Goal: Task Accomplishment & Management: Manage account settings

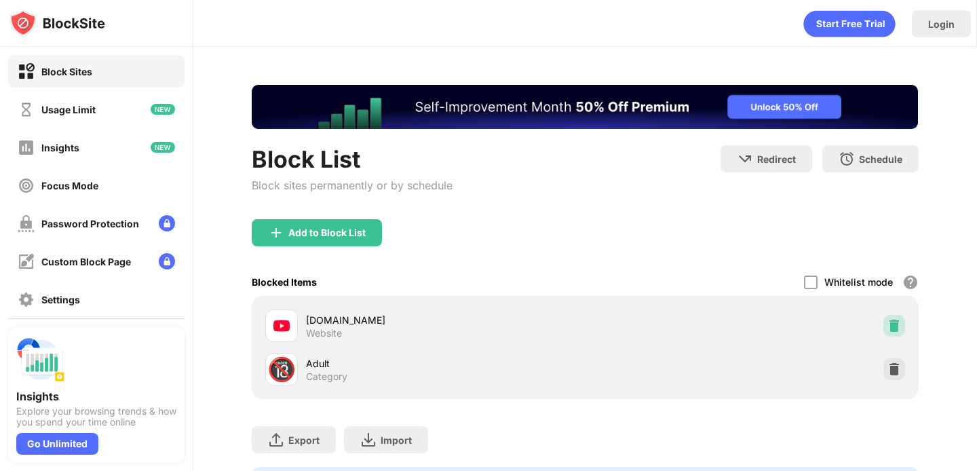
click at [889, 326] on img at bounding box center [894, 326] width 14 height 14
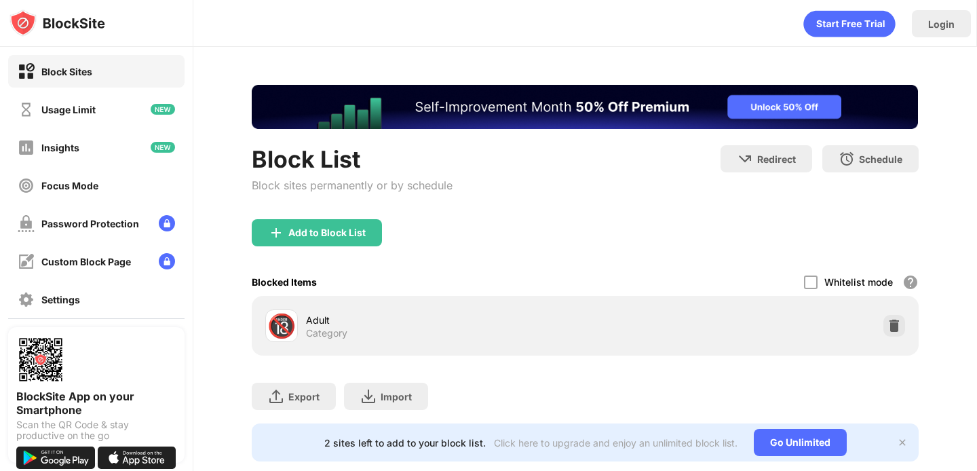
click at [330, 258] on div "Add to Block List" at bounding box center [585, 243] width 666 height 49
click at [316, 239] on div "Add to Block List" at bounding box center [317, 232] width 130 height 27
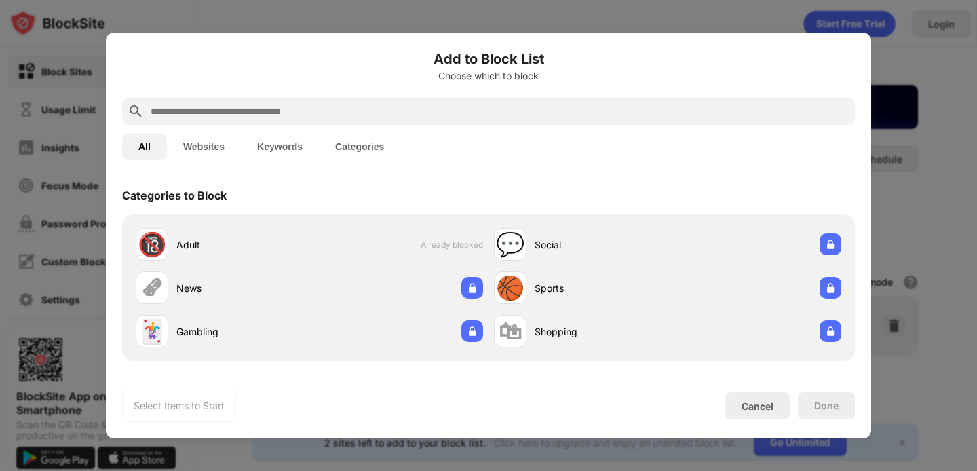
click at [295, 102] on div at bounding box center [488, 111] width 733 height 27
click at [282, 119] on input "text" at bounding box center [499, 111] width 700 height 16
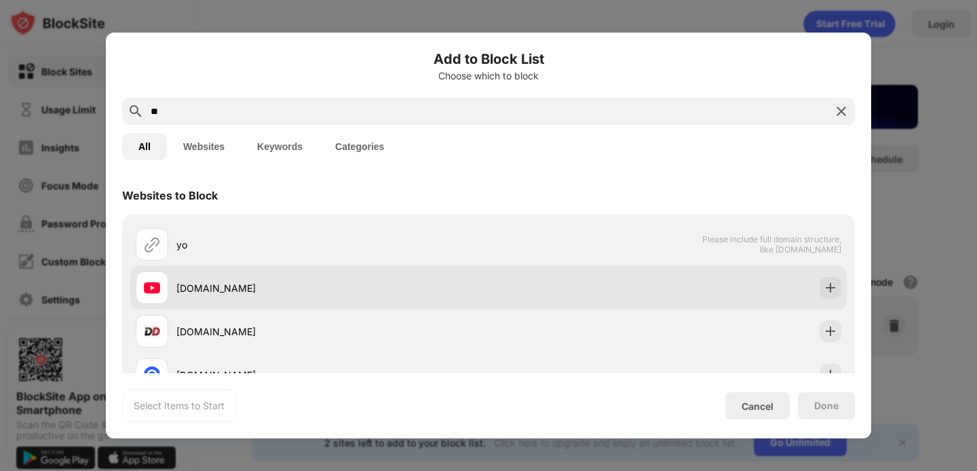
type input "**"
click at [250, 281] on div "[DOMAIN_NAME]" at bounding box center [332, 288] width 312 height 14
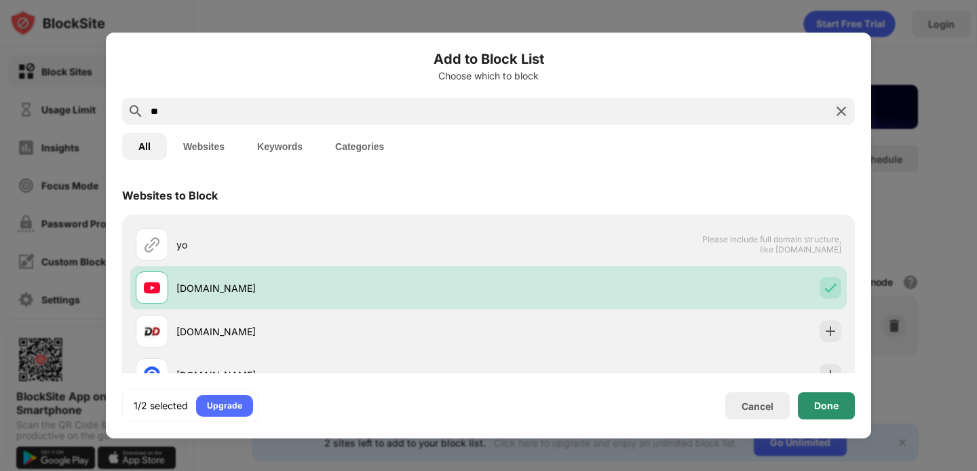
click at [843, 404] on div "Done" at bounding box center [826, 405] width 57 height 27
